Goal: Task Accomplishment & Management: Manage account settings

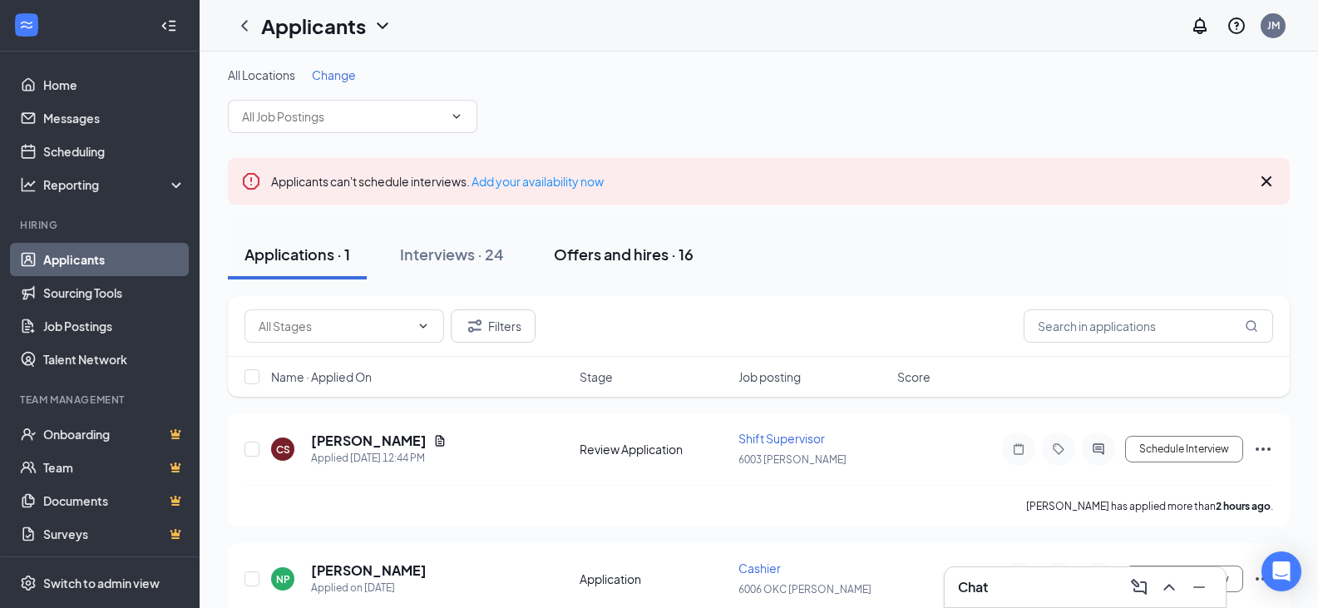
scroll to position [76, 0]
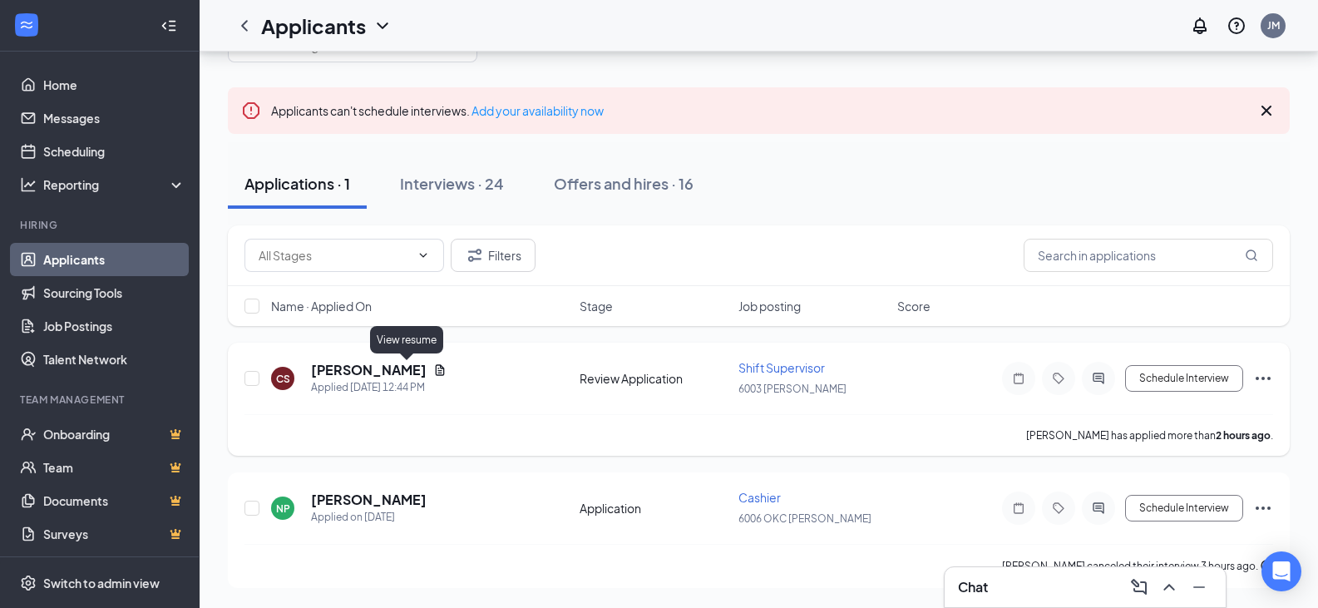
click at [433, 374] on icon "Document" at bounding box center [439, 369] width 13 height 13
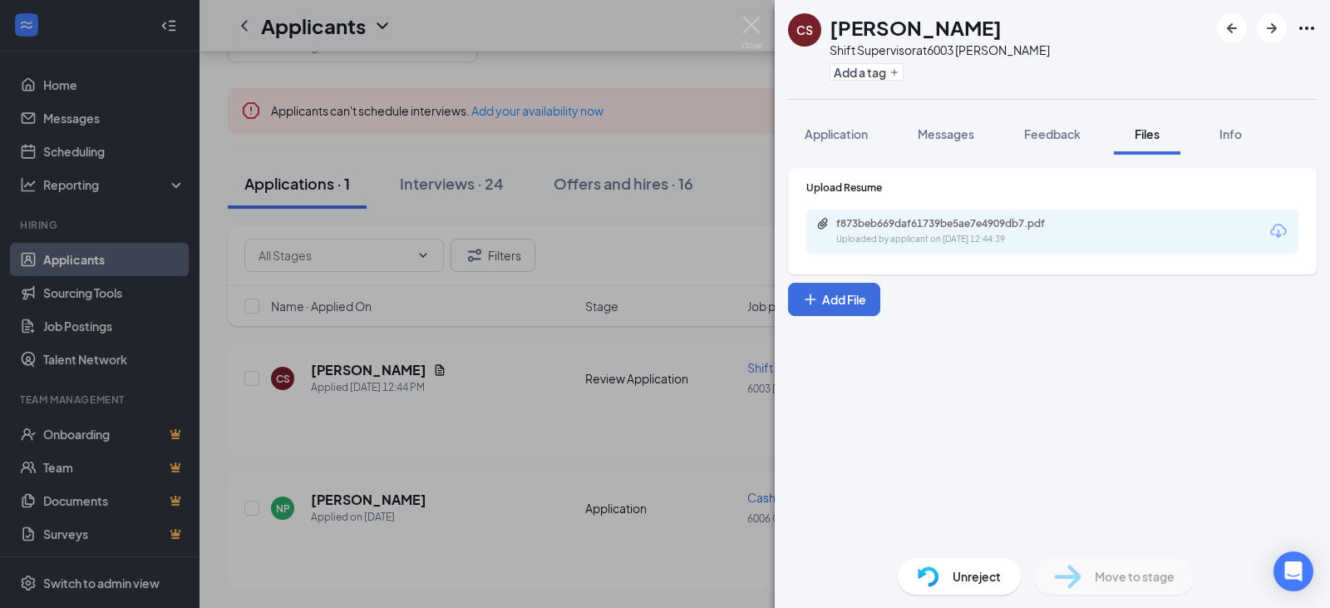
click at [1160, 238] on div "f873beb669daf61739be5ae7e4909db7.pdf Uploaded by applicant on [DATE] 12:44:39" at bounding box center [1052, 231] width 492 height 44
click at [1288, 227] on icon "Download" at bounding box center [1278, 231] width 20 height 20
click at [759, 29] on img at bounding box center [751, 33] width 21 height 32
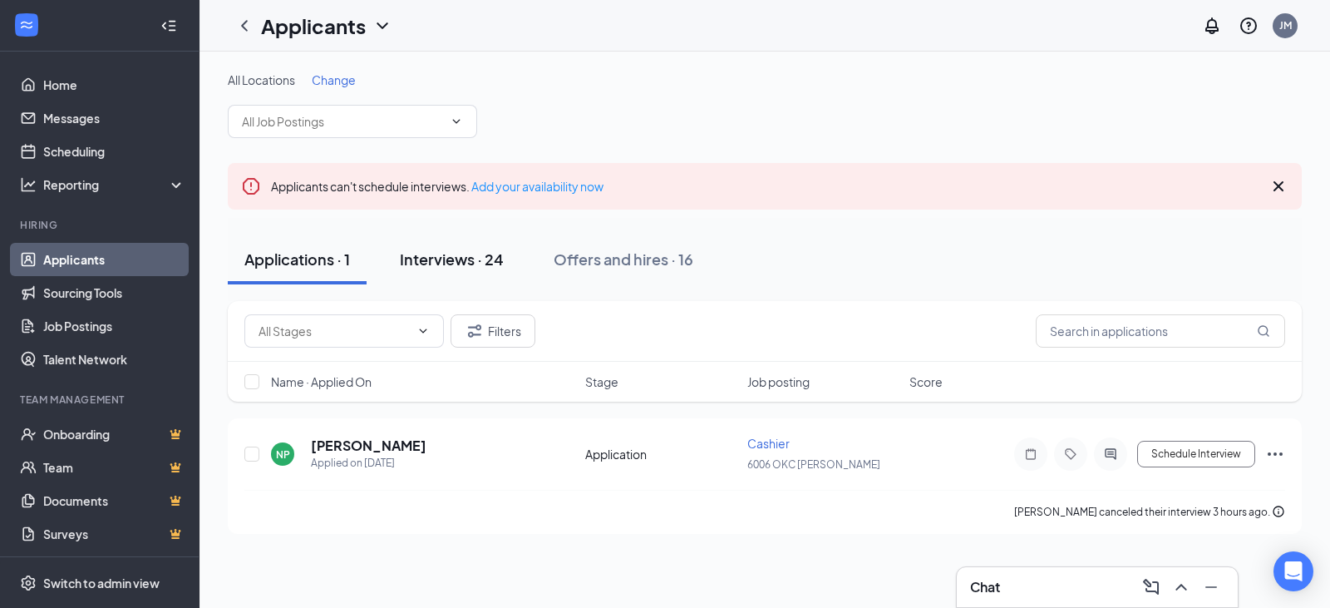
click at [455, 264] on div "Interviews · 24" at bounding box center [452, 259] width 104 height 21
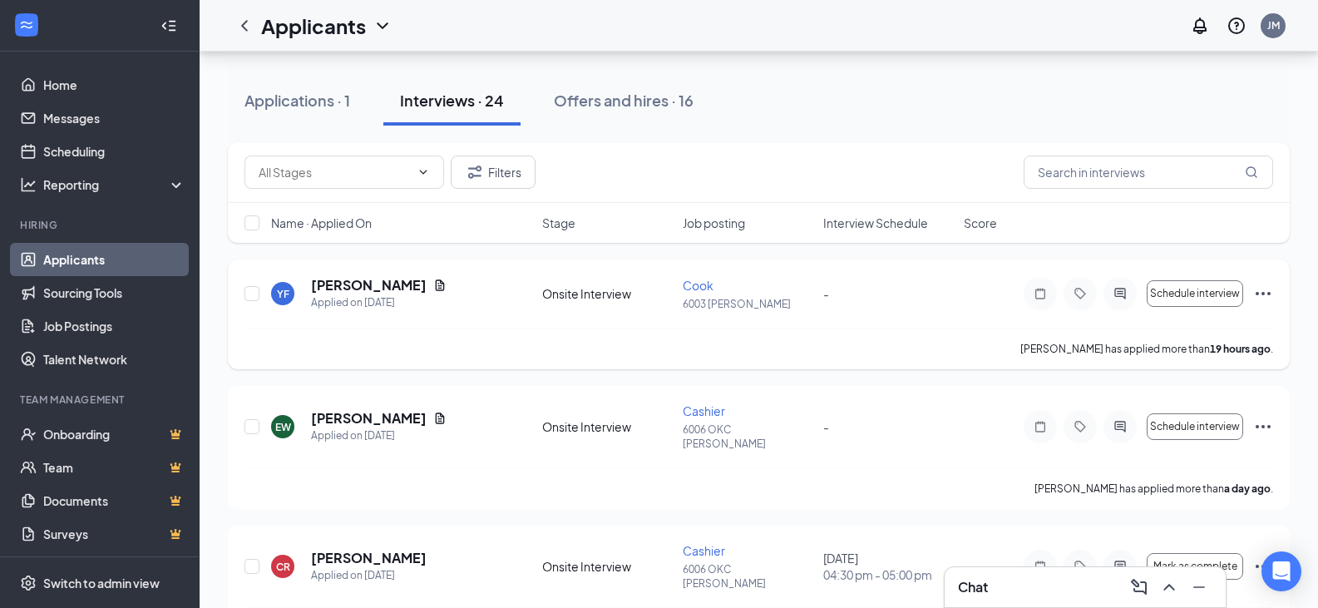
scroll to position [166, 0]
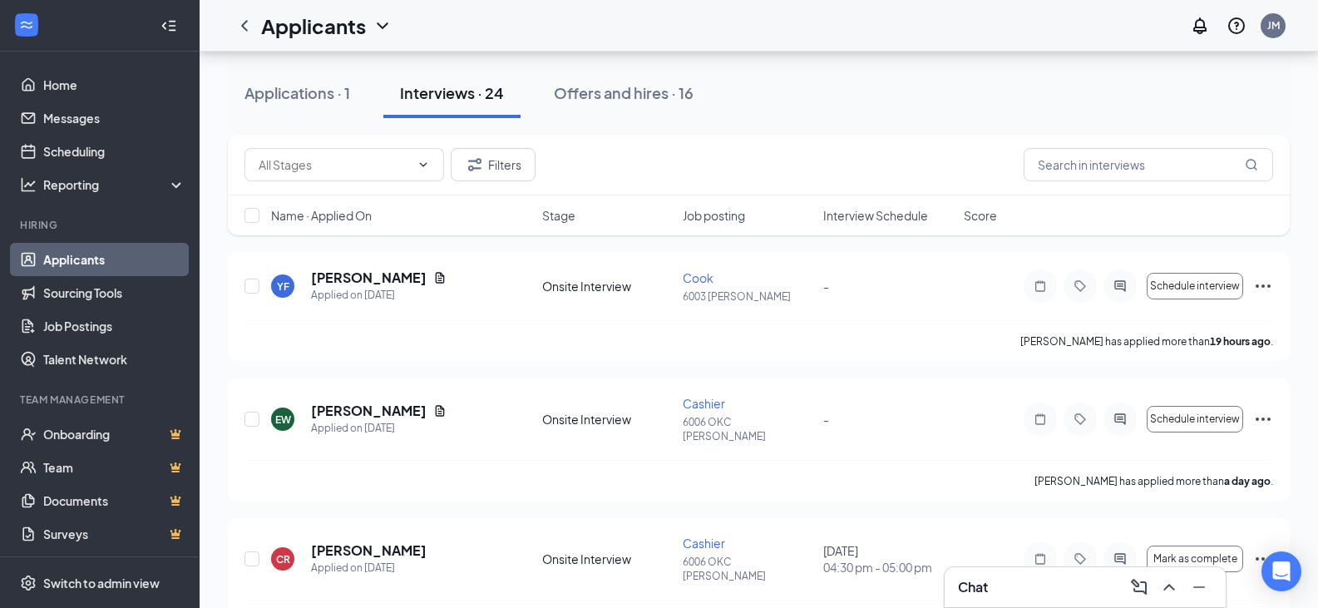
click at [332, 88] on div "Applications · 1" at bounding box center [297, 92] width 106 height 21
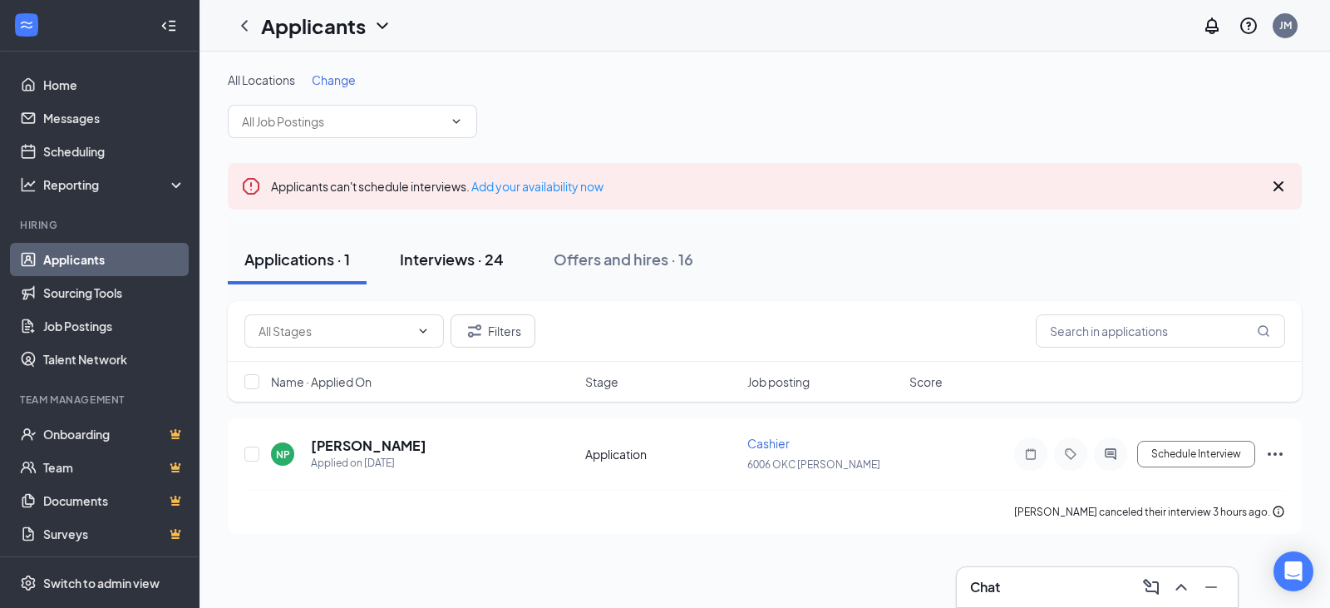
click at [445, 266] on div "Interviews · 24" at bounding box center [452, 259] width 104 height 21
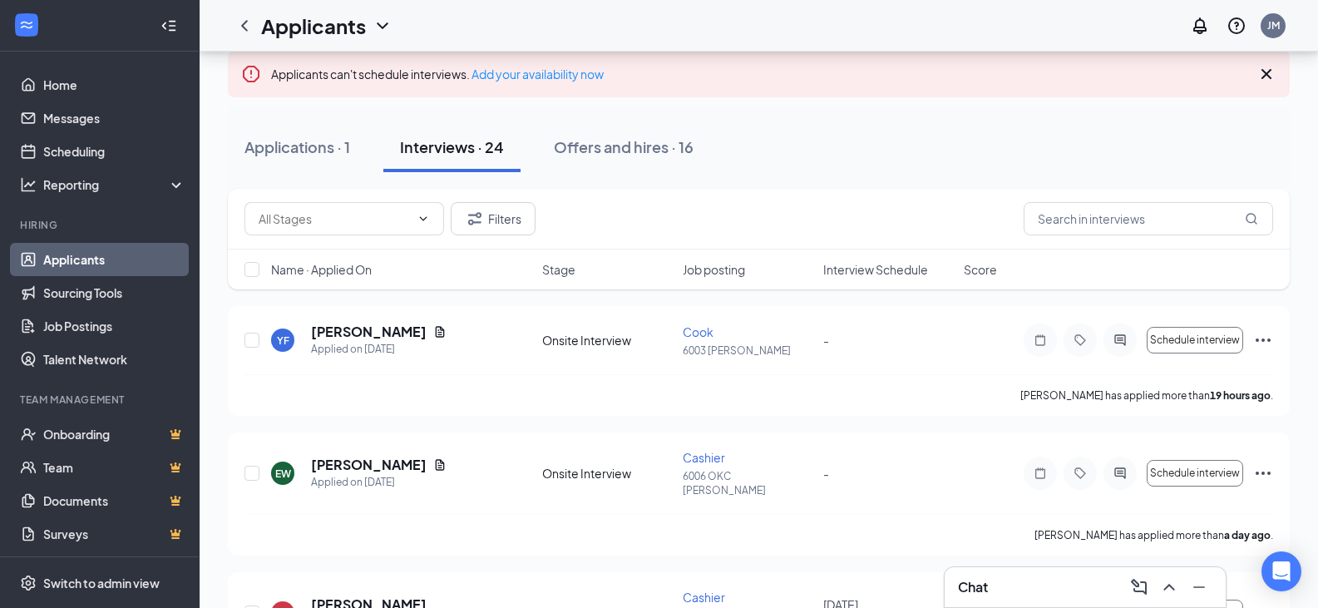
scroll to position [83, 0]
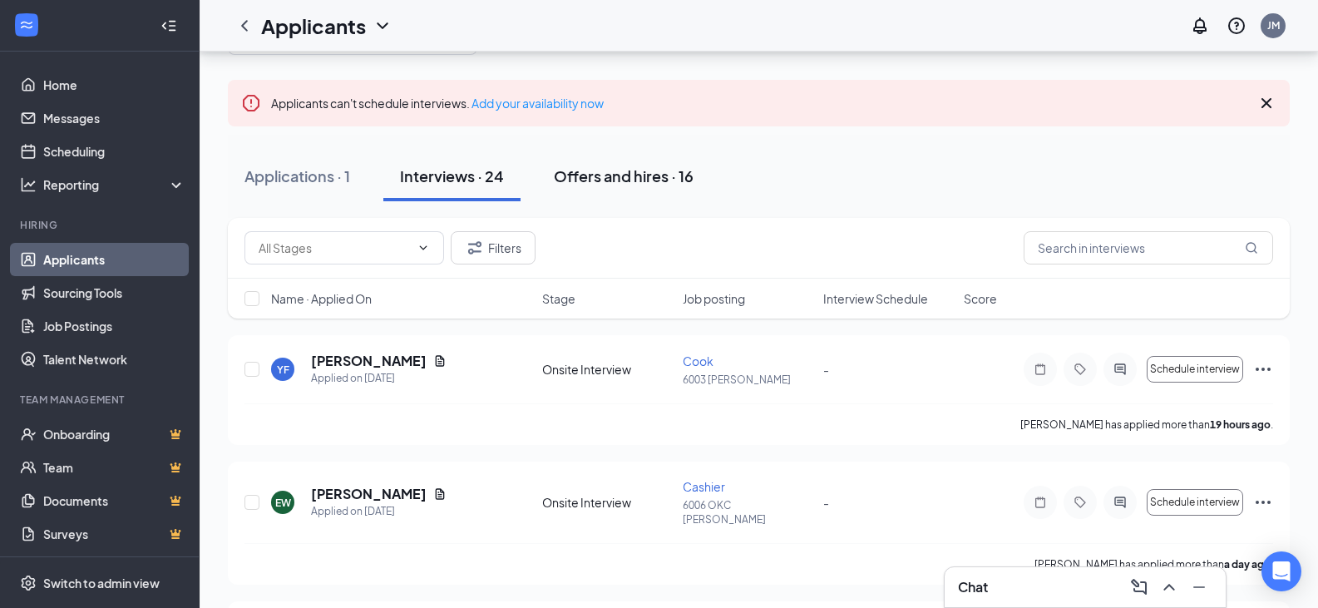
click at [618, 168] on div "Offers and hires · 16" at bounding box center [624, 175] width 140 height 21
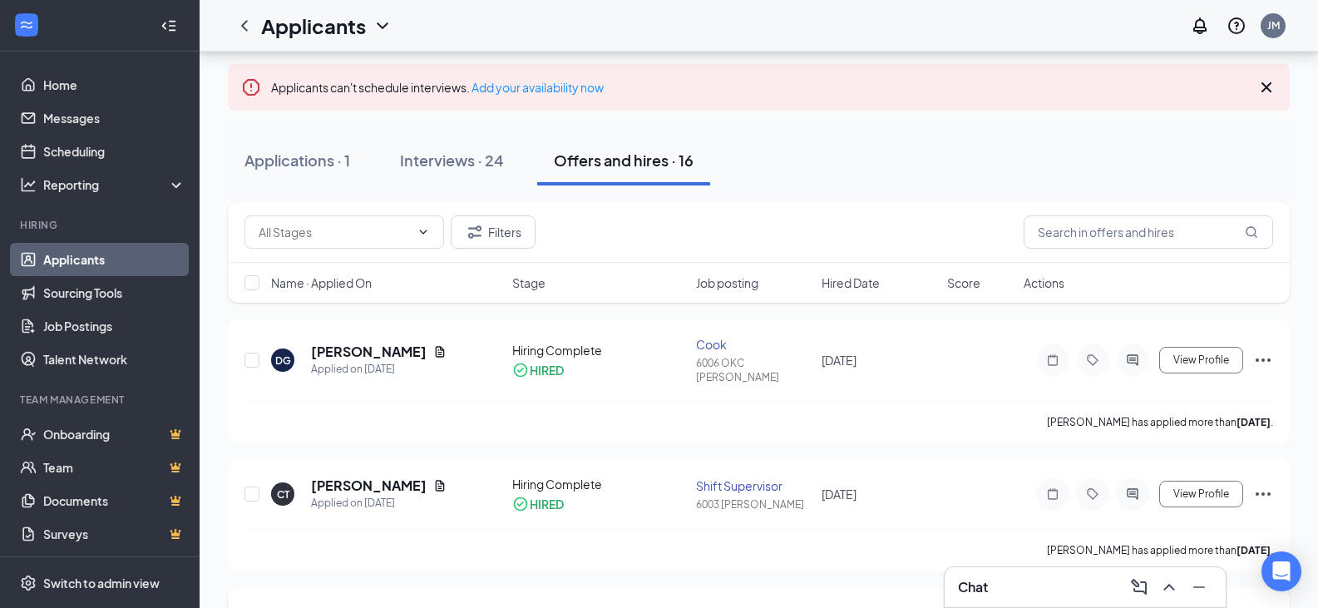
scroll to position [83, 0]
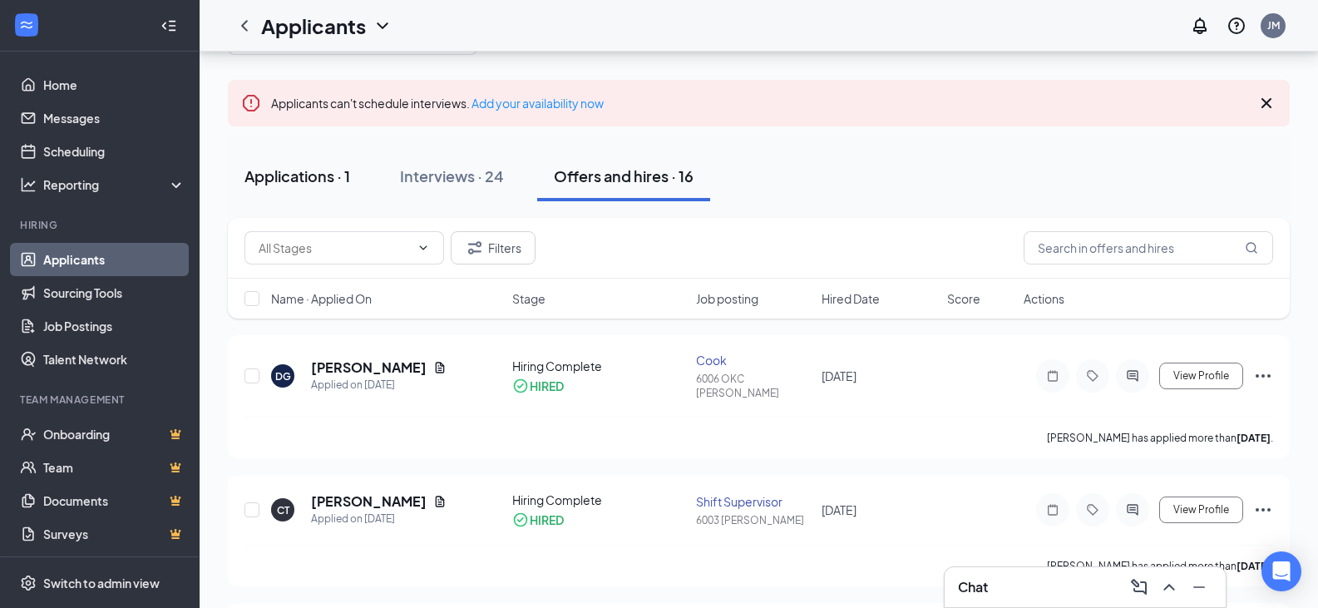
click at [332, 170] on div "Applications · 1" at bounding box center [297, 175] width 106 height 21
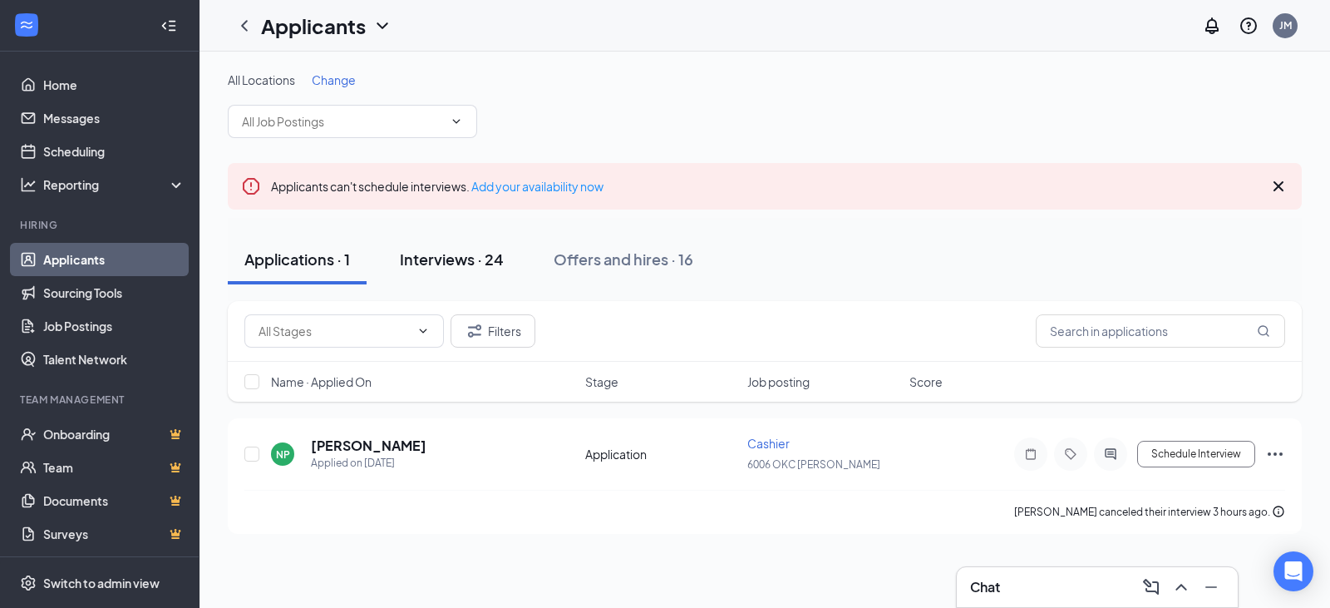
click at [510, 254] on button "Interviews · 24" at bounding box center [451, 259] width 137 height 50
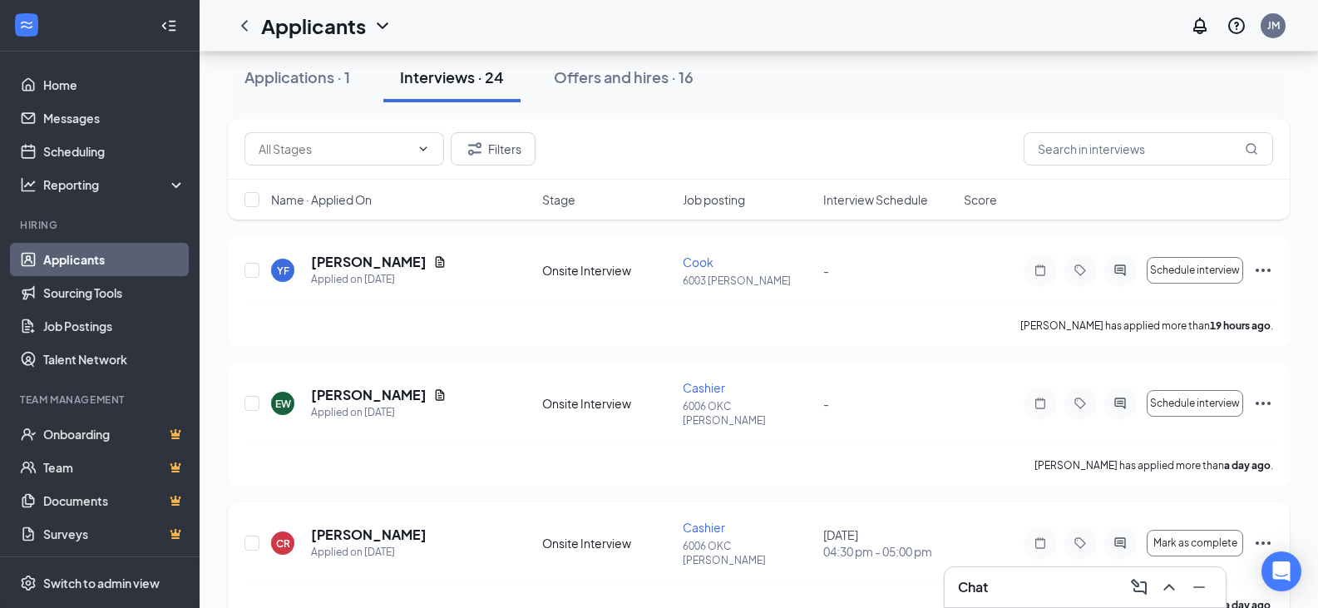
scroll to position [249, 0]
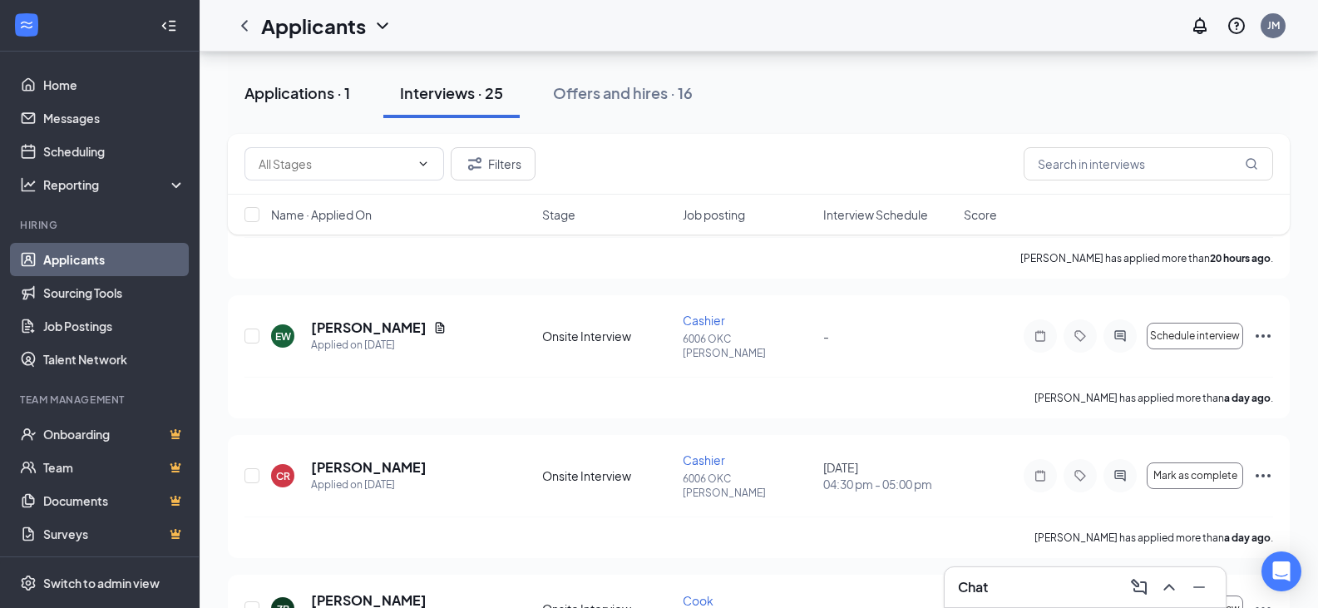
click at [327, 86] on div "Applications · 1" at bounding box center [297, 92] width 106 height 21
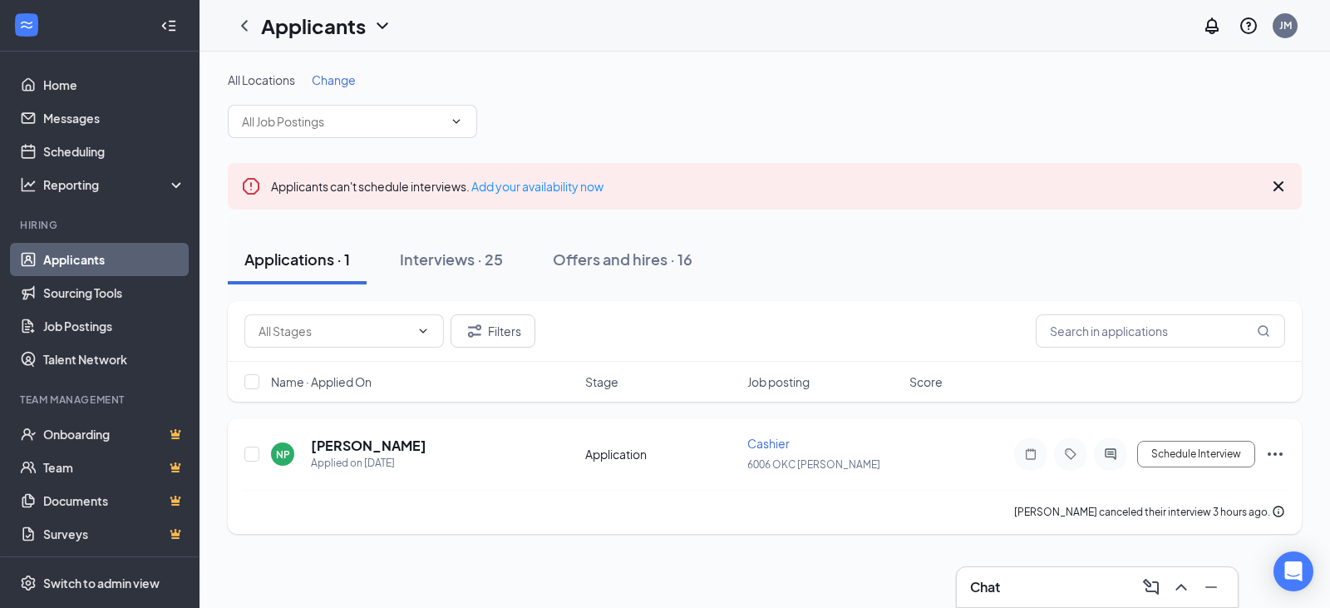
click at [1283, 456] on icon "Ellipses" at bounding box center [1275, 454] width 20 height 20
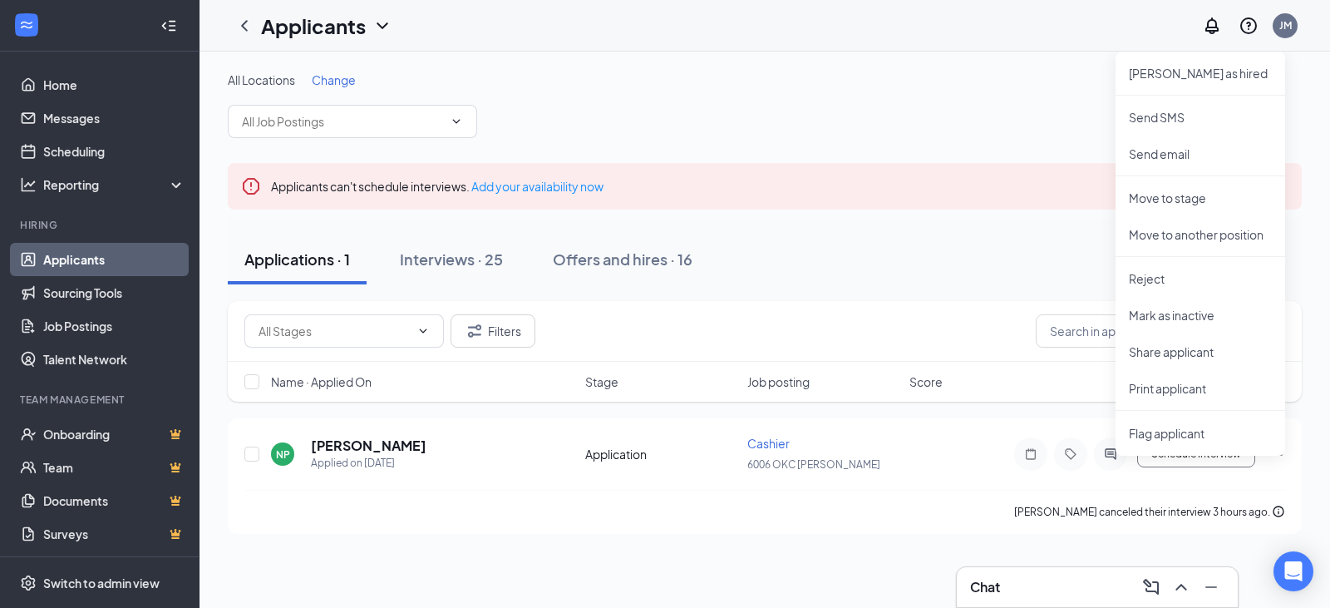
click at [848, 204] on div "Applicants can't schedule interviews. Add your availability now" at bounding box center [765, 186] width 1074 height 47
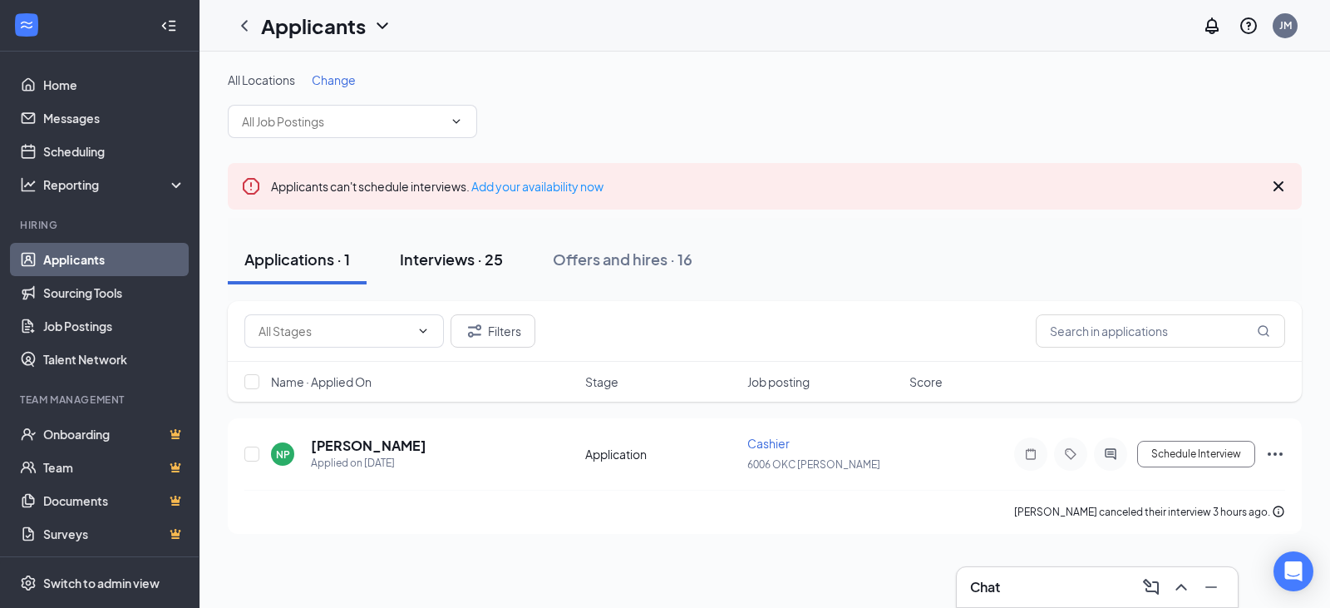
click at [402, 245] on button "Interviews · 25" at bounding box center [451, 259] width 136 height 50
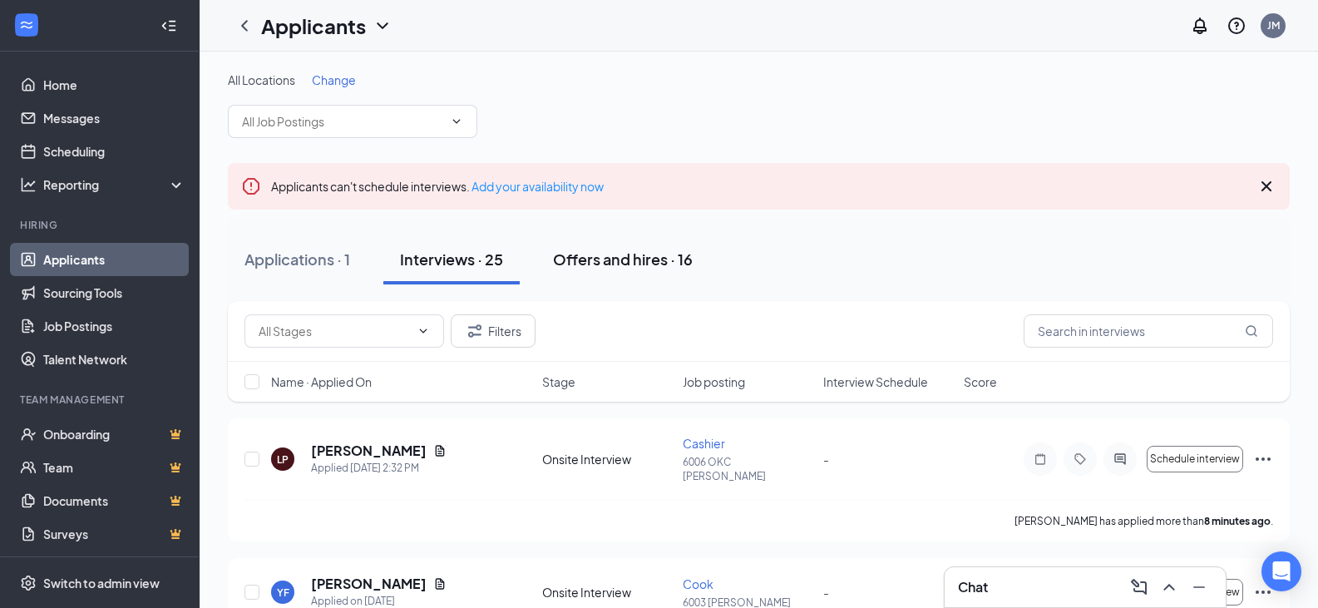
click at [625, 266] on div "Offers and hires · 16" at bounding box center [623, 259] width 140 height 21
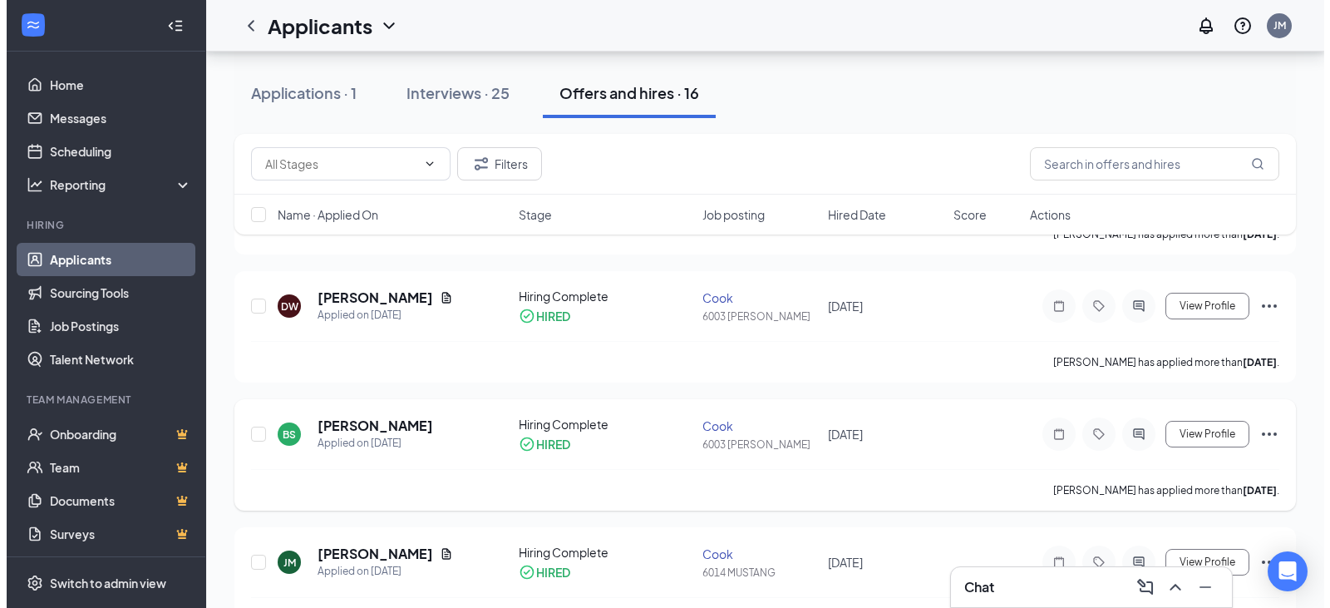
scroll to position [416, 0]
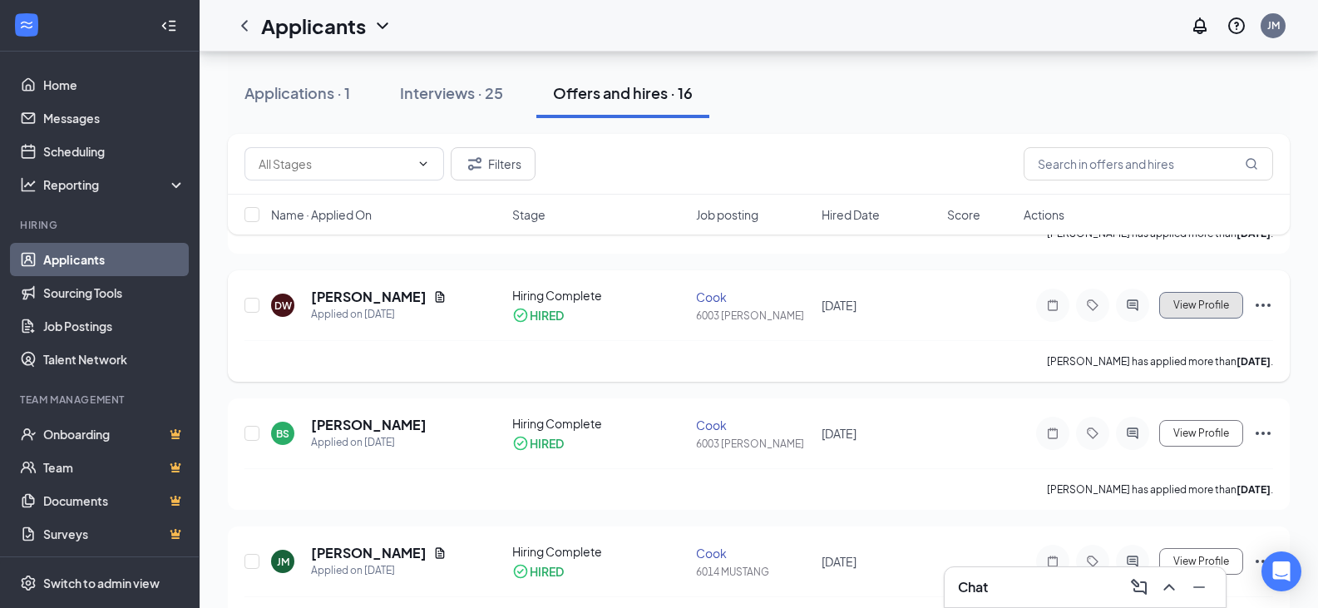
click at [1185, 299] on span "View Profile" at bounding box center [1201, 305] width 56 height 12
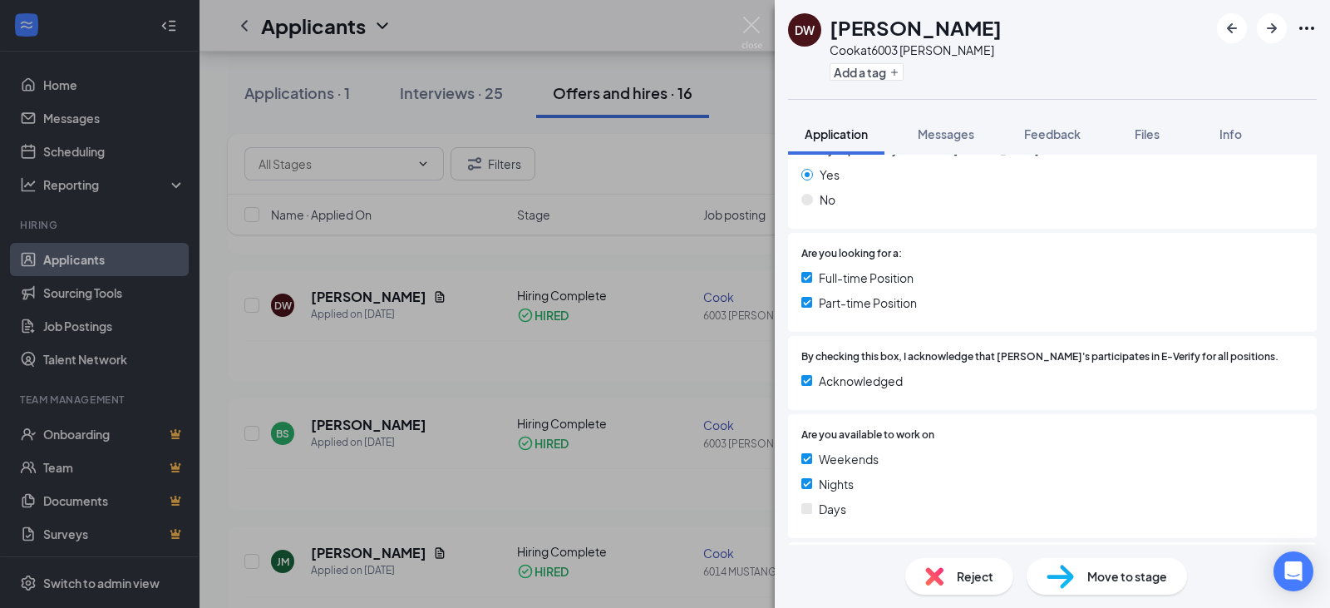
scroll to position [51, 0]
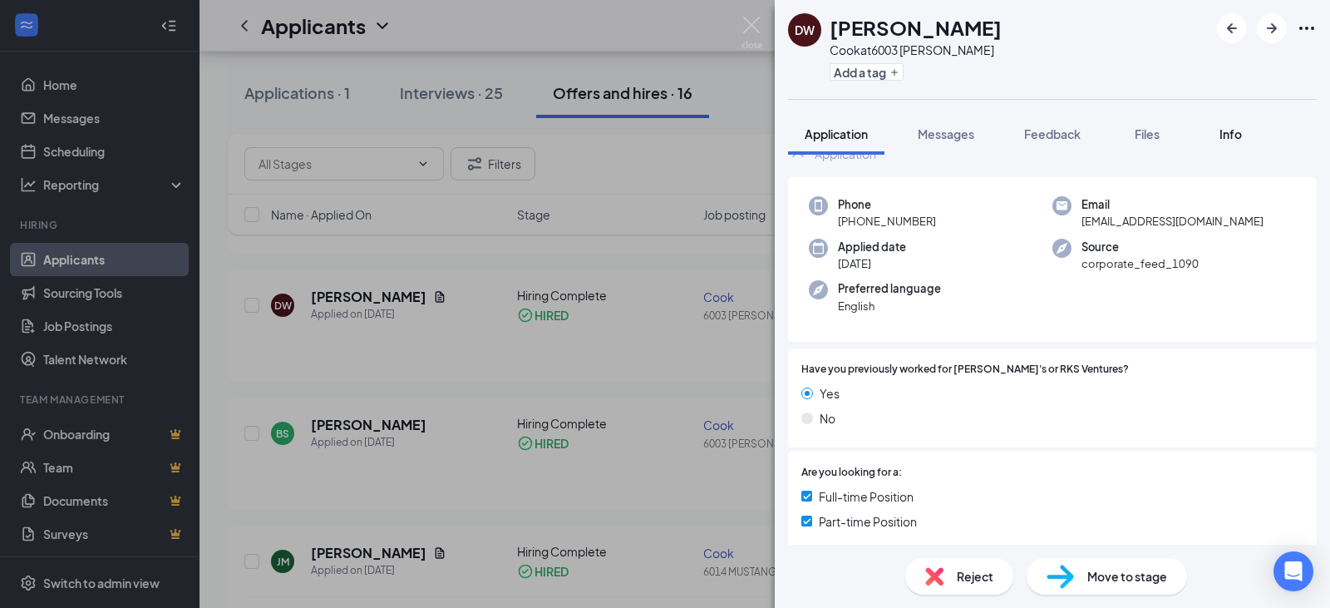
click at [1219, 124] on button "Info" at bounding box center [1230, 134] width 66 height 42
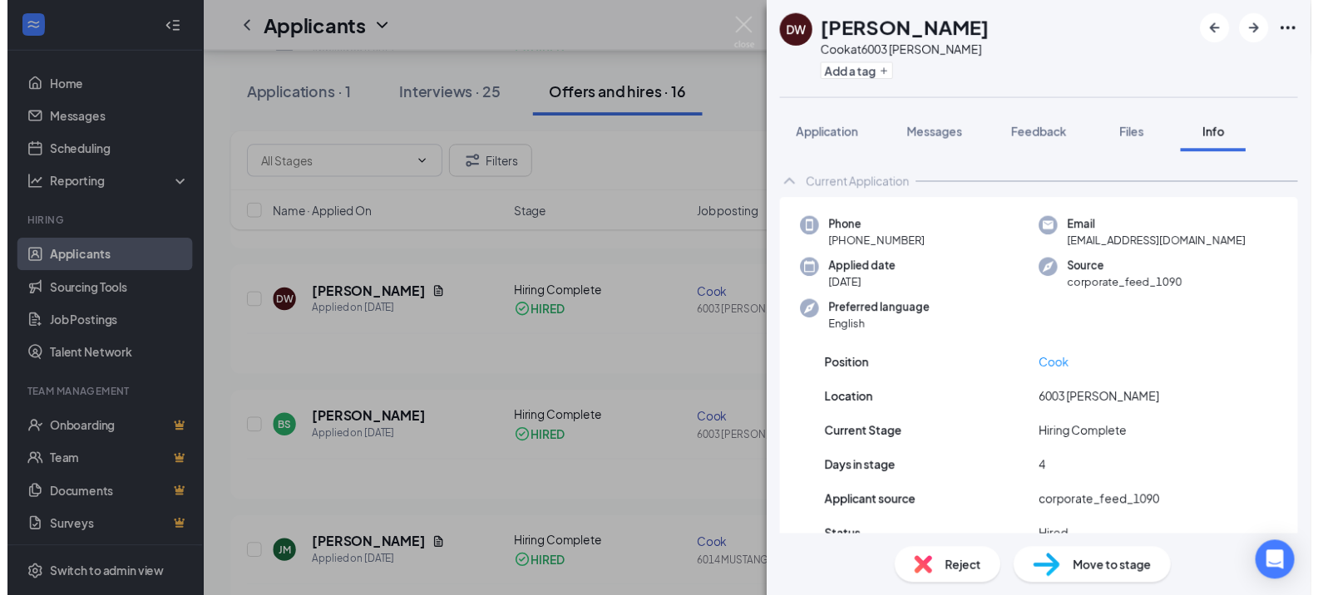
scroll to position [80, 0]
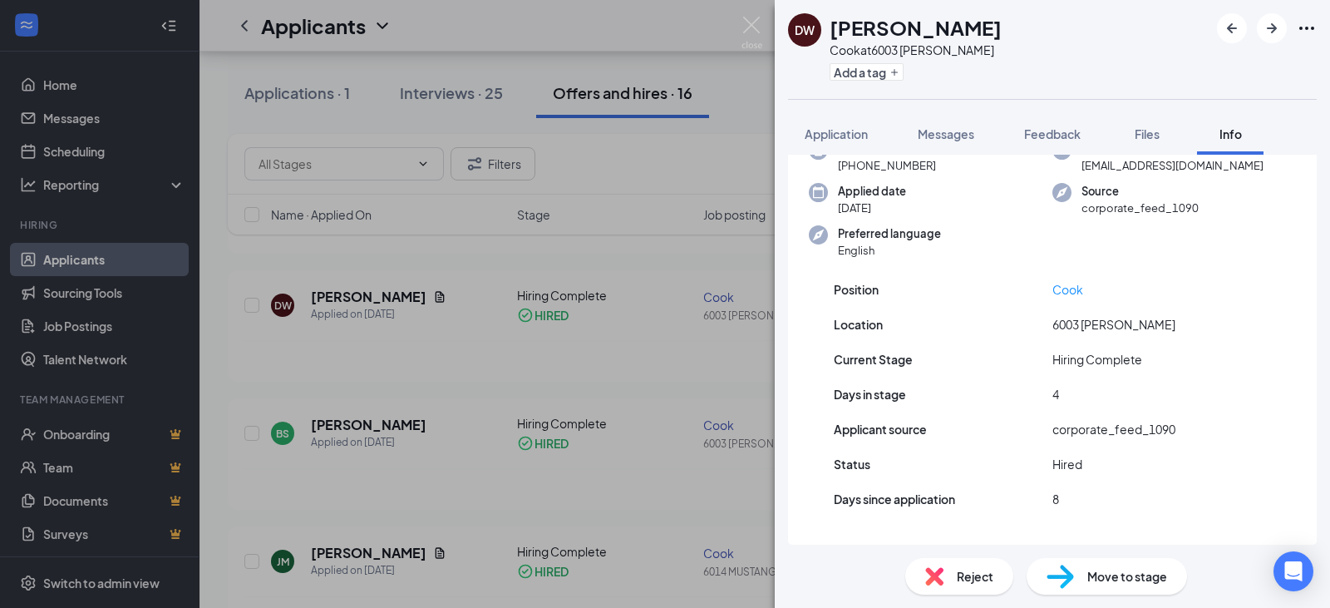
click at [702, 22] on div "DW [PERSON_NAME] Cook at 6003 [PERSON_NAME] Add a tag Application Messages Feed…" at bounding box center [665, 304] width 1330 height 608
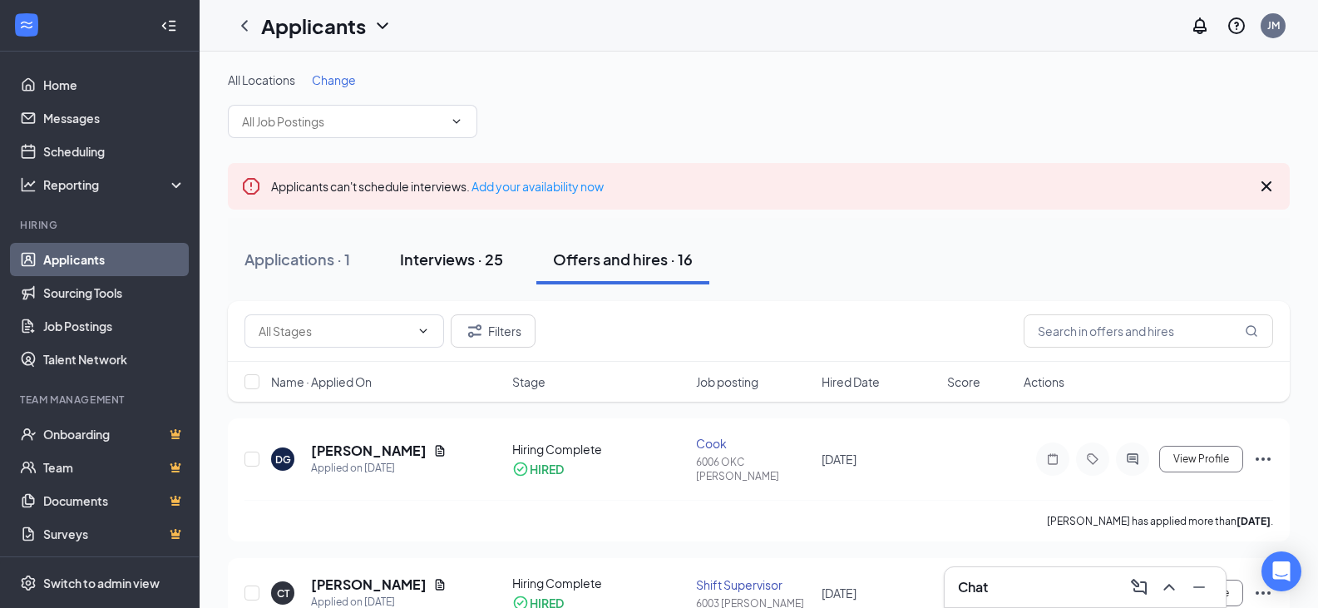
click at [444, 268] on div "Interviews · 25" at bounding box center [451, 259] width 103 height 21
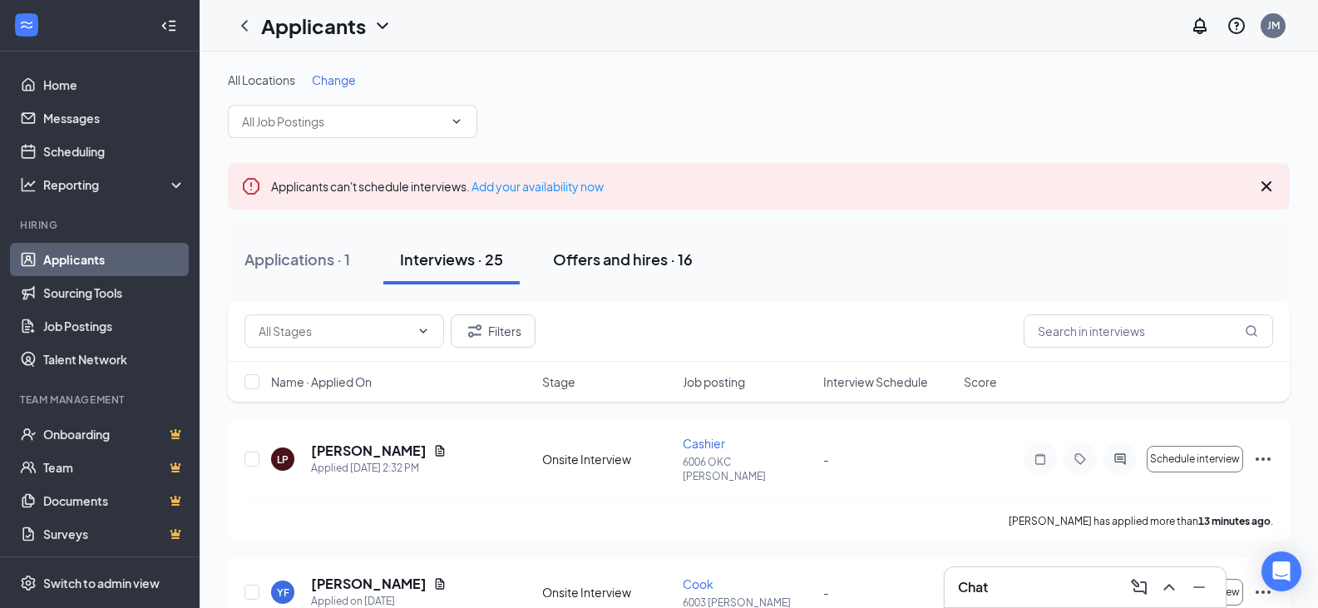
click at [630, 252] on div "Offers and hires · 16" at bounding box center [623, 259] width 140 height 21
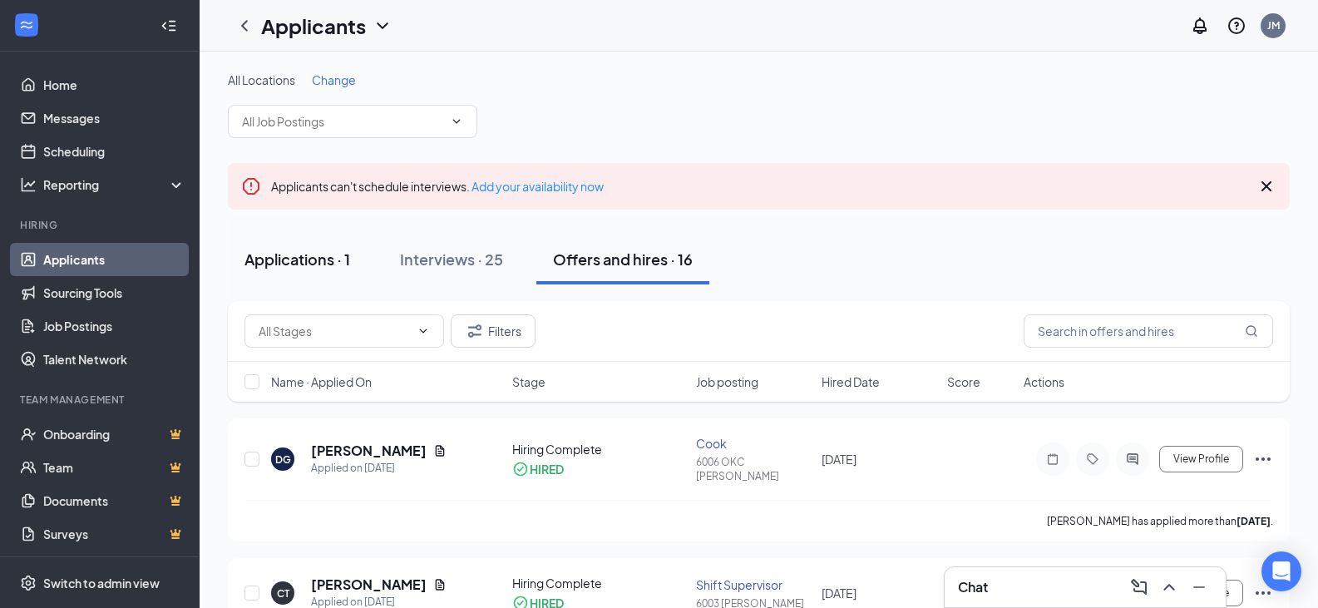
click at [300, 250] on div "Applications · 1" at bounding box center [297, 259] width 106 height 21
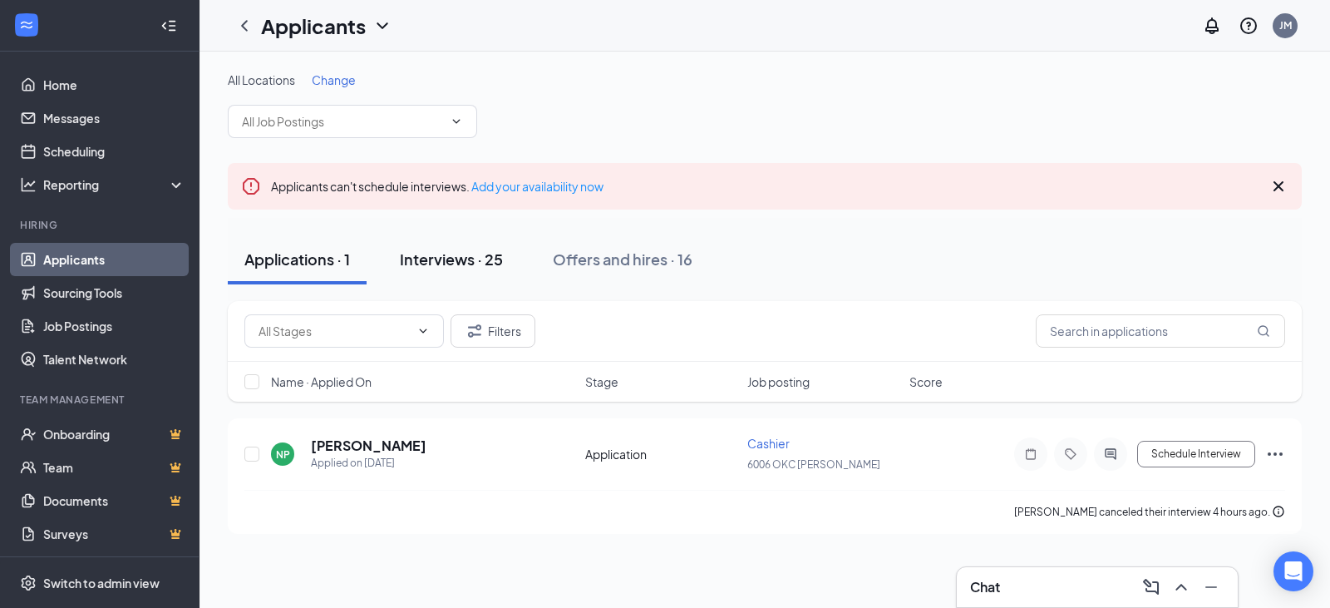
click at [441, 259] on div "Interviews · 25" at bounding box center [451, 259] width 103 height 21
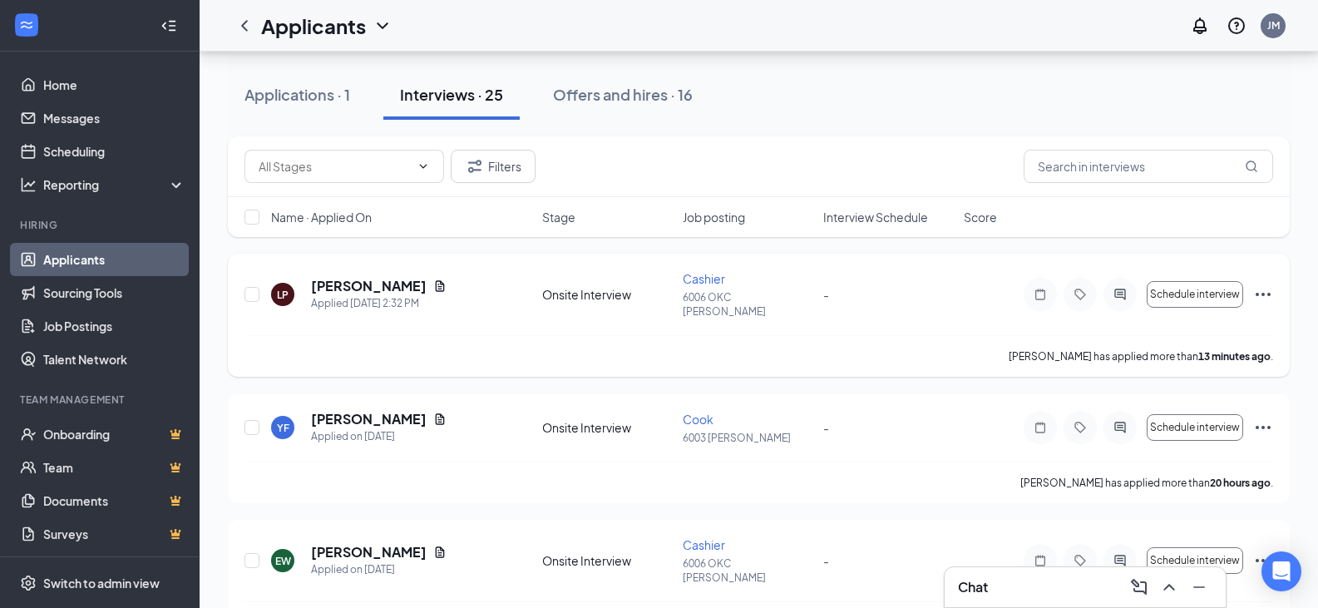
scroll to position [166, 0]
click at [638, 98] on div "Offers and hires · 16" at bounding box center [623, 92] width 140 height 21
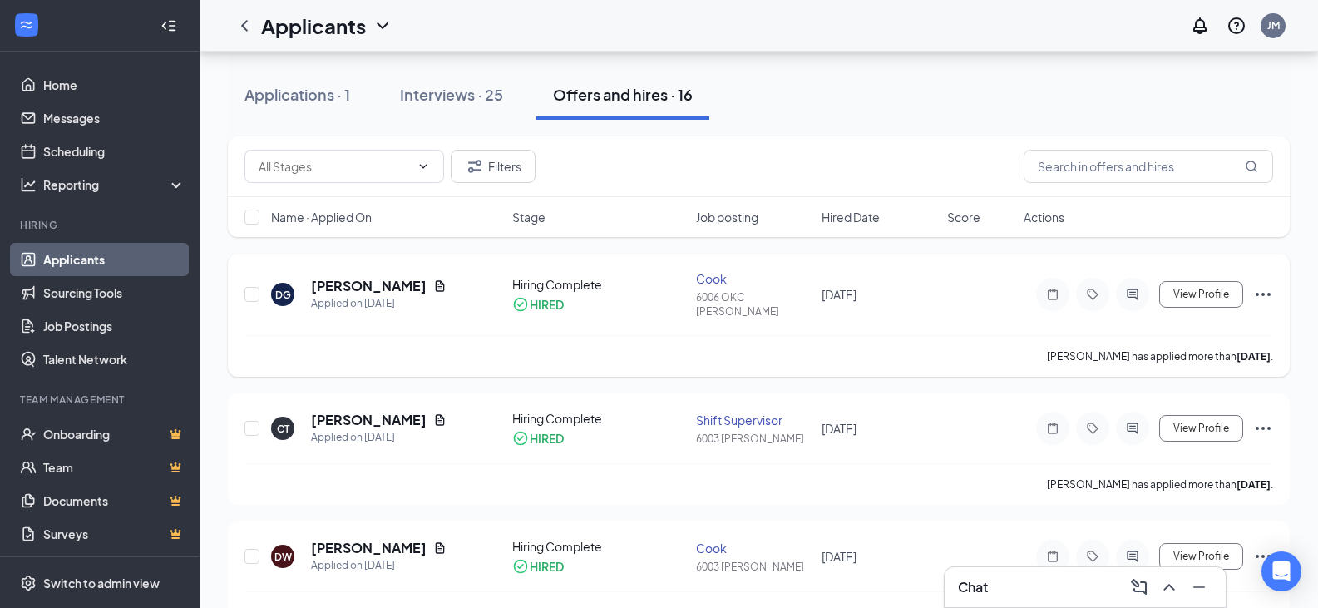
scroll to position [166, 0]
click at [341, 102] on div "Applications · 1" at bounding box center [297, 92] width 106 height 21
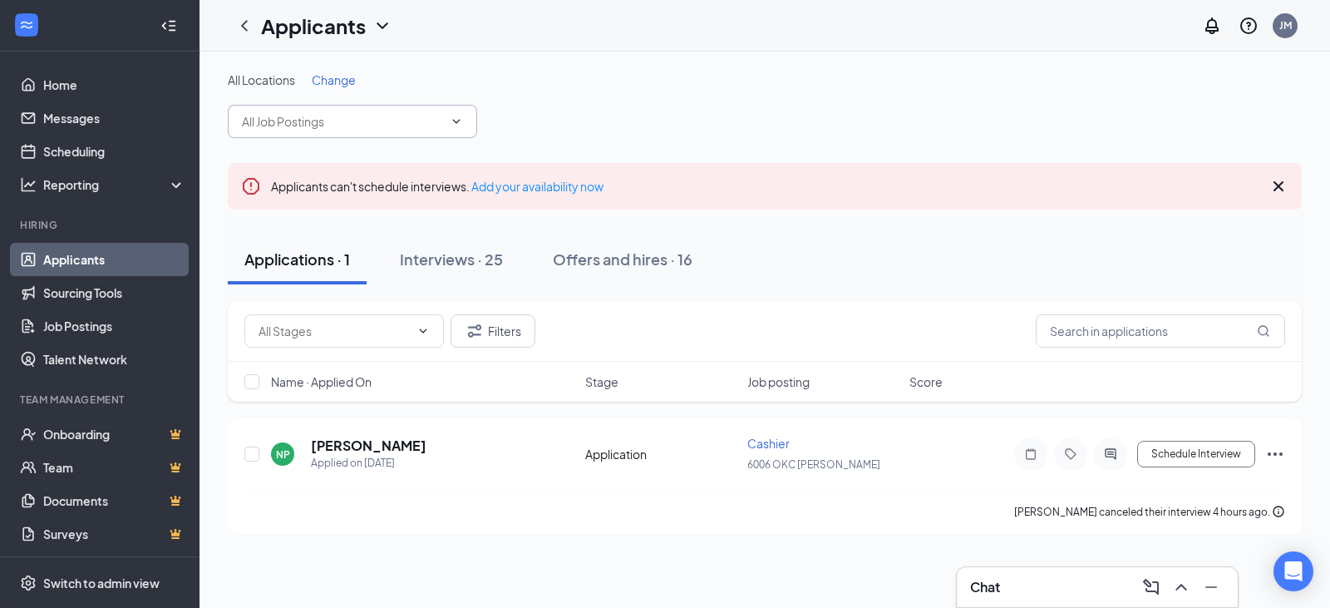
click at [443, 123] on span at bounding box center [352, 121] width 249 height 33
click at [456, 120] on icon "ChevronDown" at bounding box center [456, 121] width 13 height 13
click at [550, 103] on div "All Locations Change" at bounding box center [765, 104] width 1074 height 66
click at [589, 264] on div "Offers and hires · 16" at bounding box center [623, 259] width 140 height 21
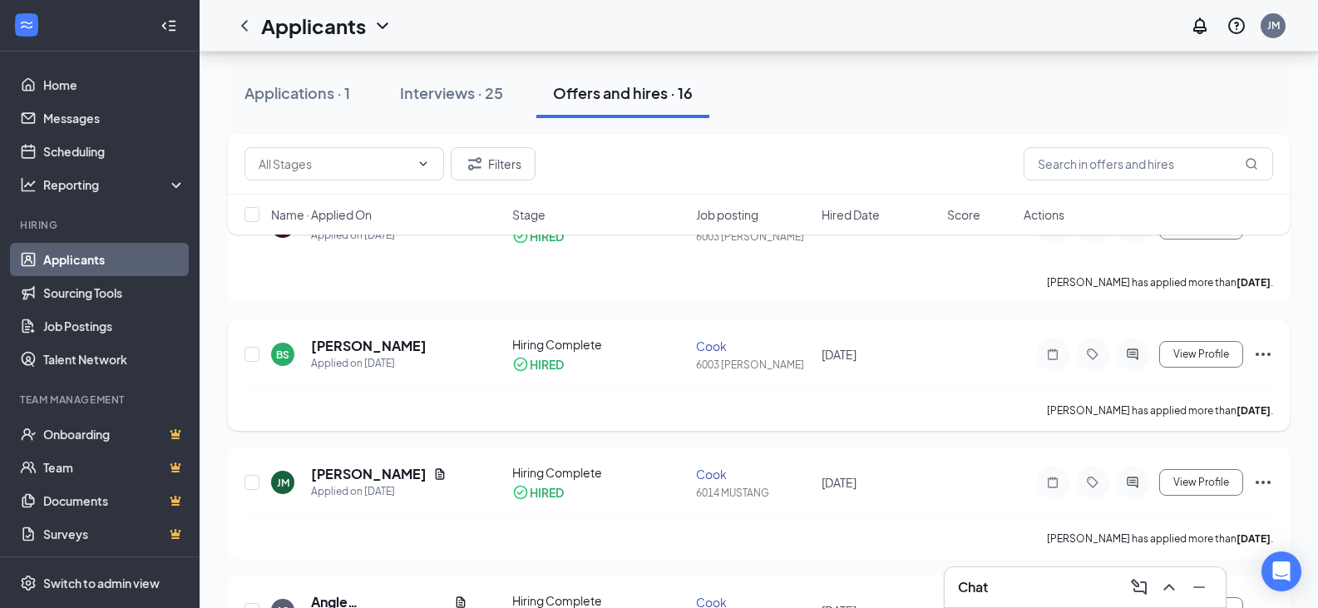
scroll to position [499, 0]
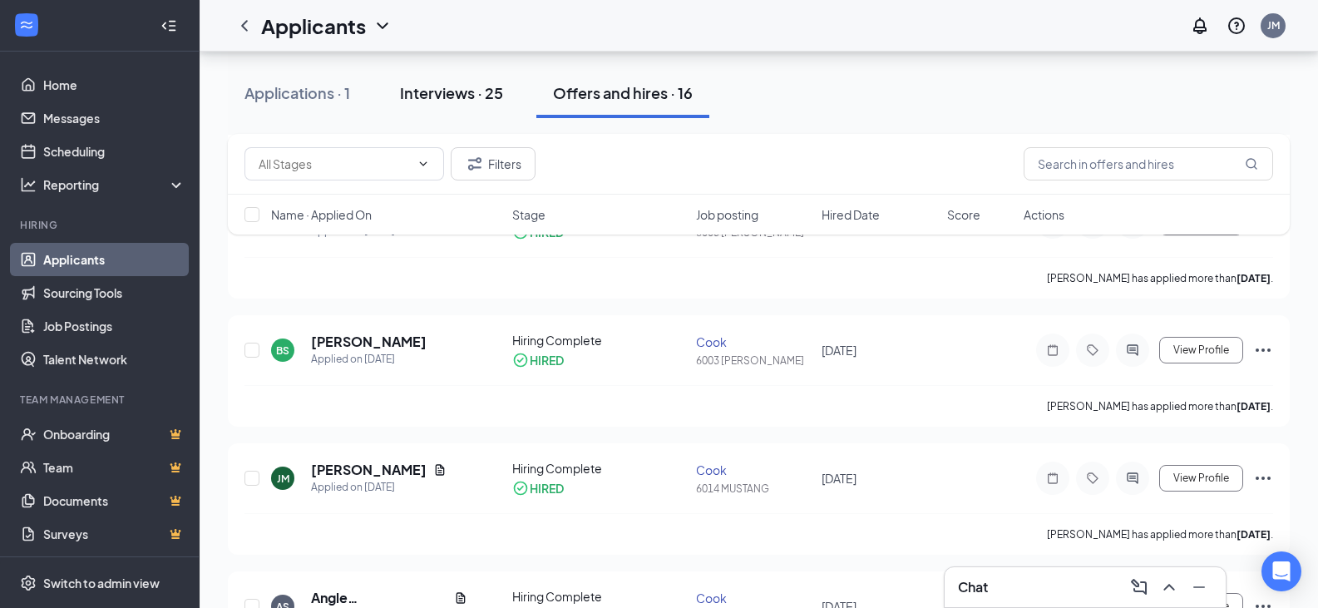
click at [471, 97] on div "Interviews · 25" at bounding box center [451, 92] width 103 height 21
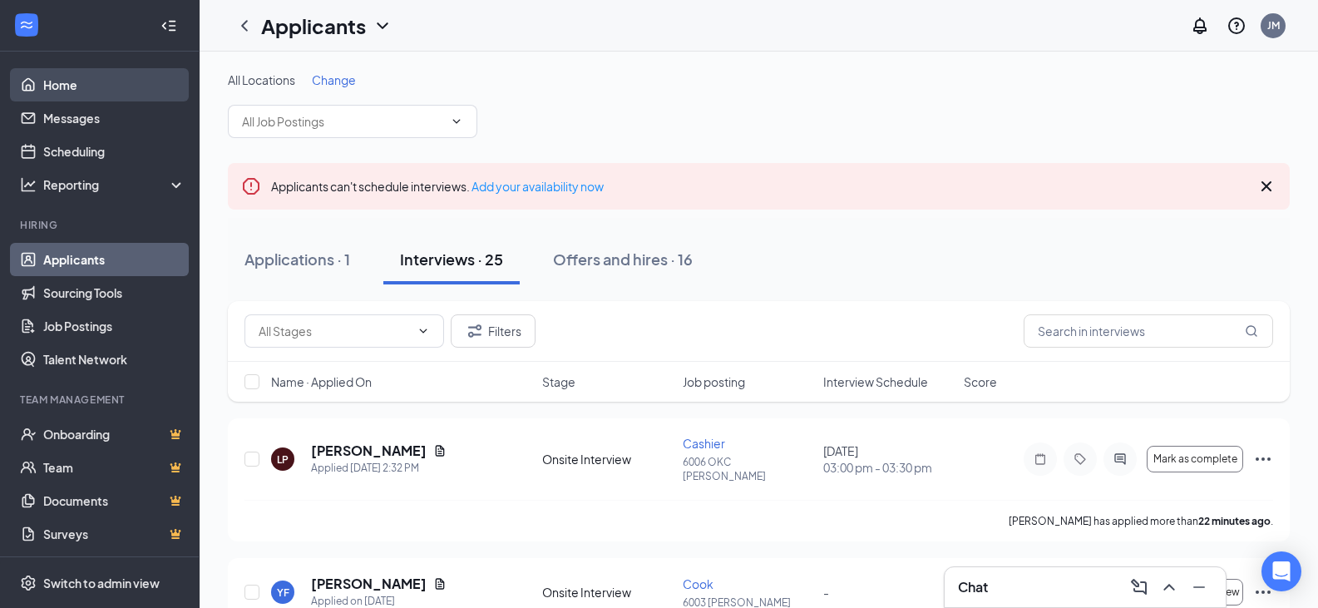
click at [84, 95] on link "Home" at bounding box center [114, 84] width 142 height 33
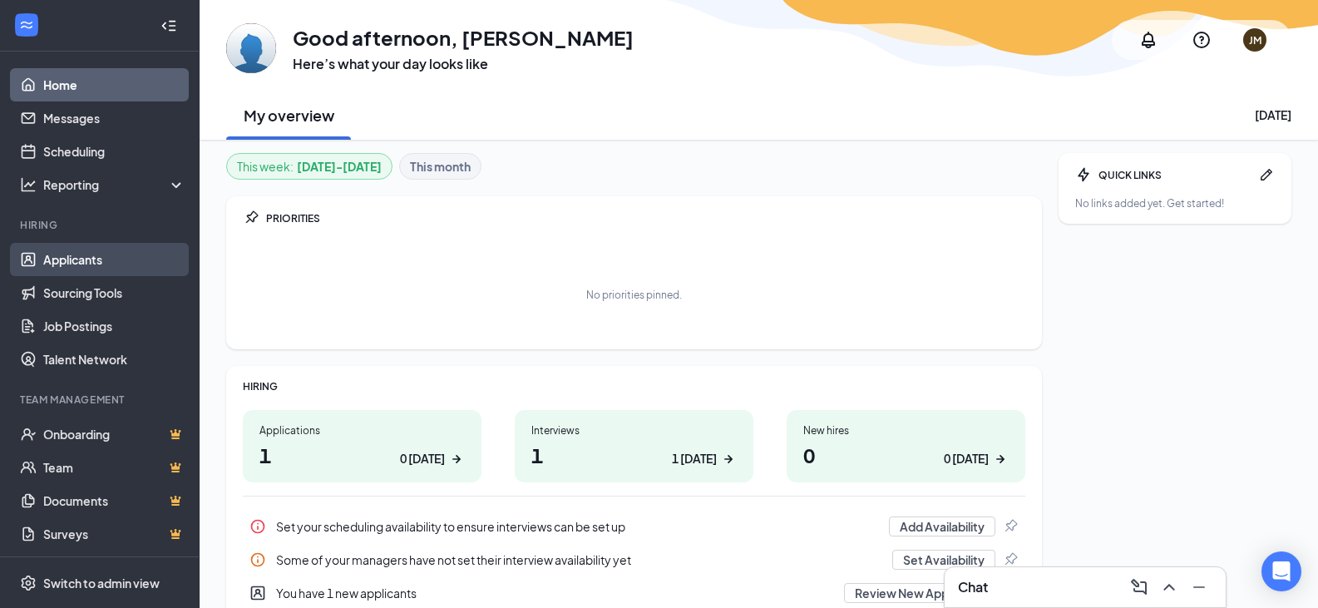
click at [74, 259] on link "Applicants" at bounding box center [114, 259] width 142 height 33
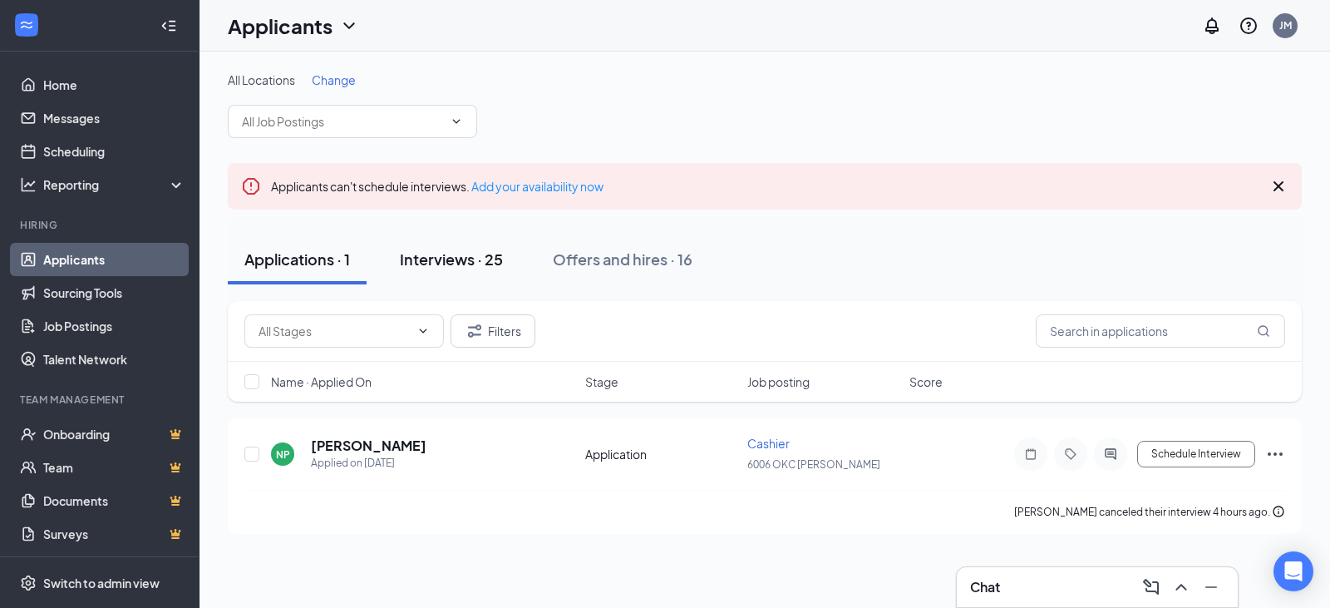
click at [459, 253] on div "Interviews · 25" at bounding box center [451, 259] width 103 height 21
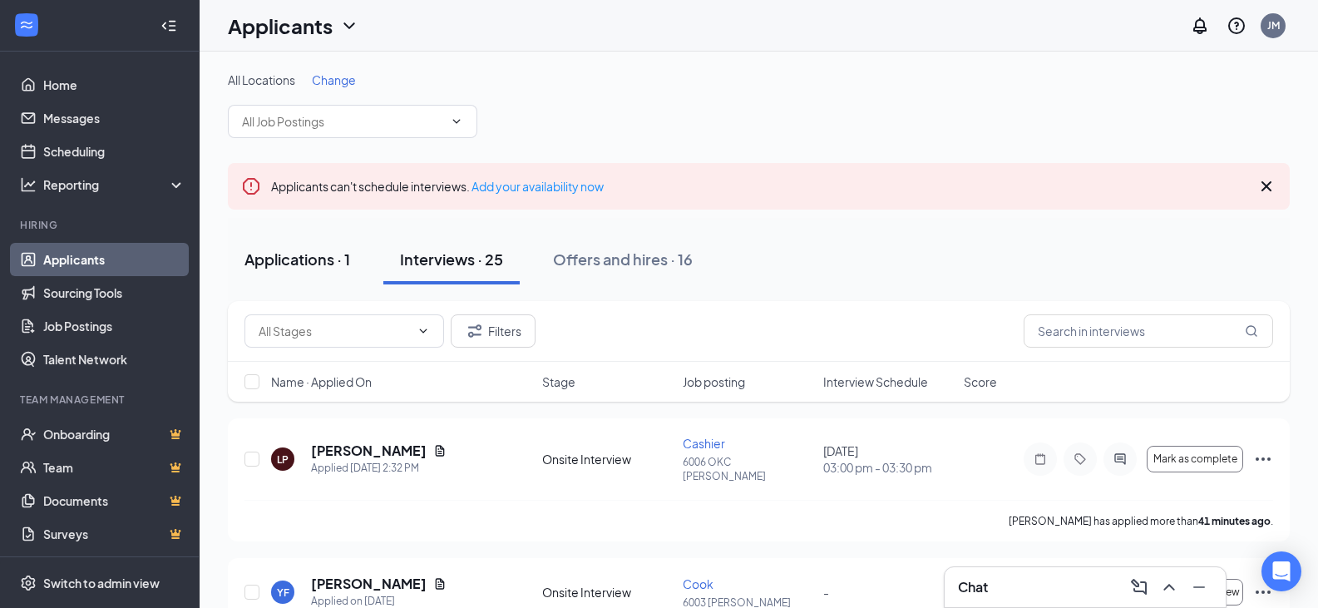
click at [288, 265] on div "Applications · 1" at bounding box center [297, 259] width 106 height 21
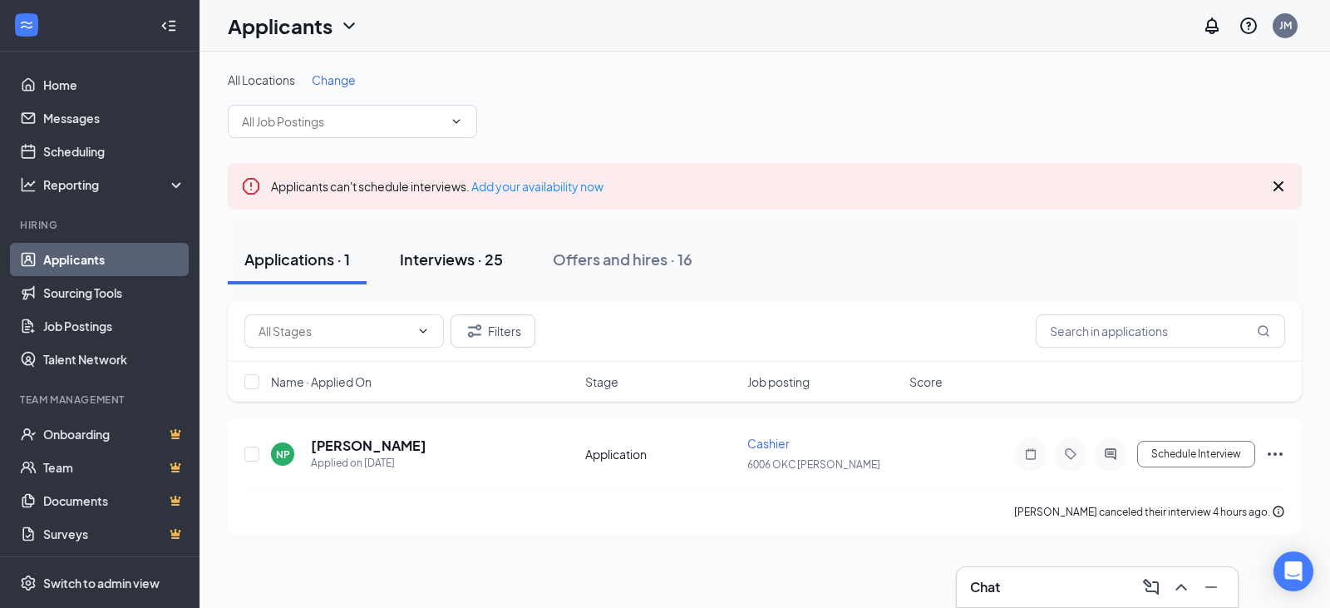
click at [502, 256] on div "Interviews · 25" at bounding box center [451, 259] width 103 height 21
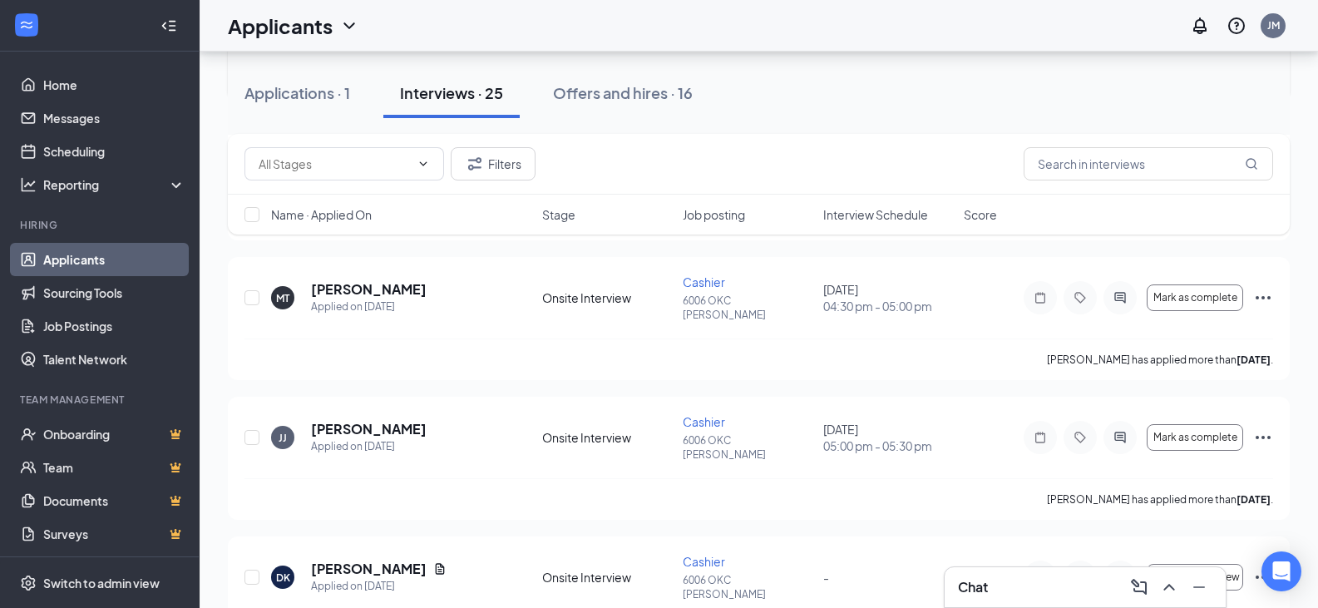
scroll to position [1662, 0]
